Goal: Information Seeking & Learning: Understand process/instructions

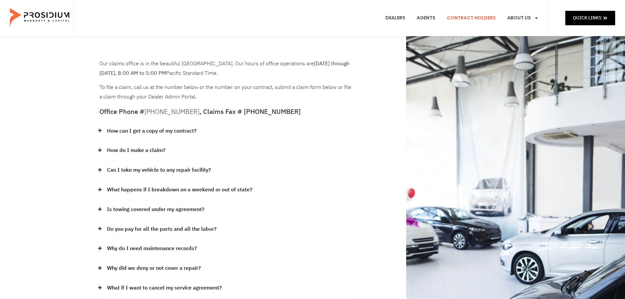
click at [338, 28] on div "Dealers Agents Contract Holders About Us Products News & Updates Leadership Car…" at bounding box center [310, 18] width 473 height 36
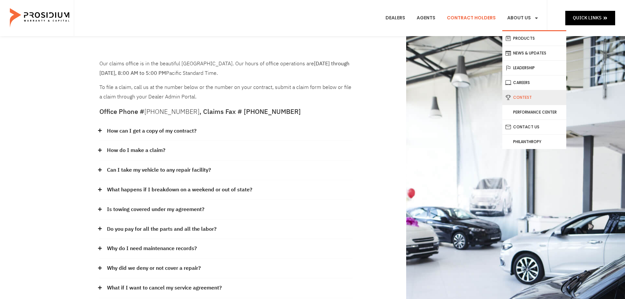
click at [521, 97] on link "Contest" at bounding box center [534, 97] width 64 height 14
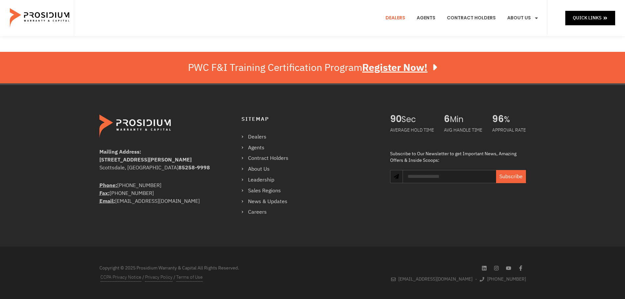
click at [393, 19] on link "Dealers" at bounding box center [395, 18] width 30 height 24
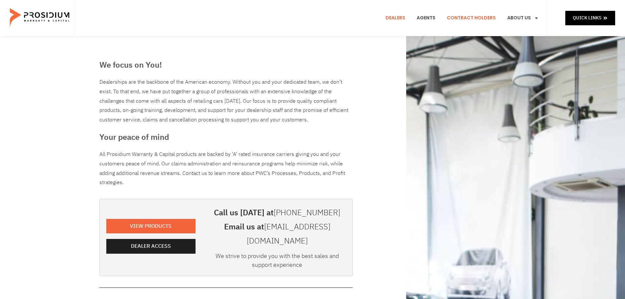
click at [482, 19] on link "Contract Holders" at bounding box center [471, 18] width 59 height 24
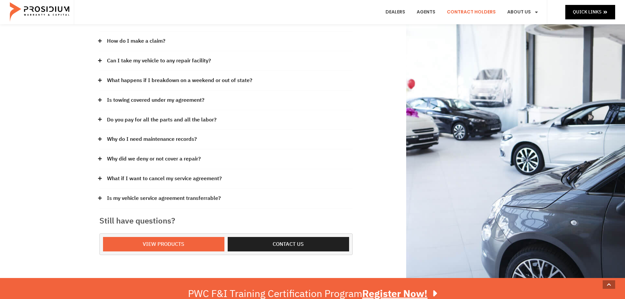
scroll to position [164, 0]
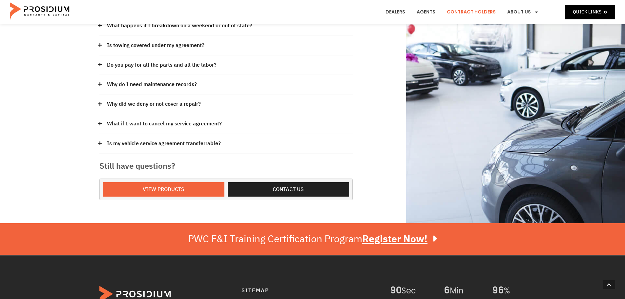
click at [145, 106] on link "Why did we deny or not cover a repair?" at bounding box center [154, 104] width 94 height 10
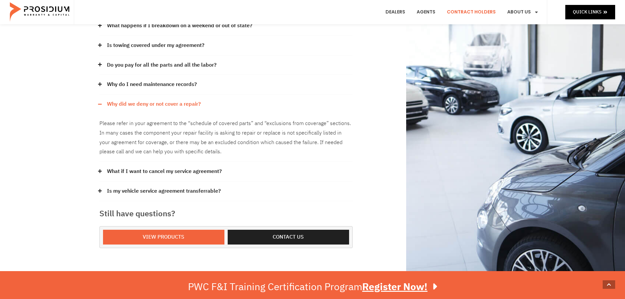
scroll to position [0, 0]
